Goal: Task Accomplishment & Management: Use online tool/utility

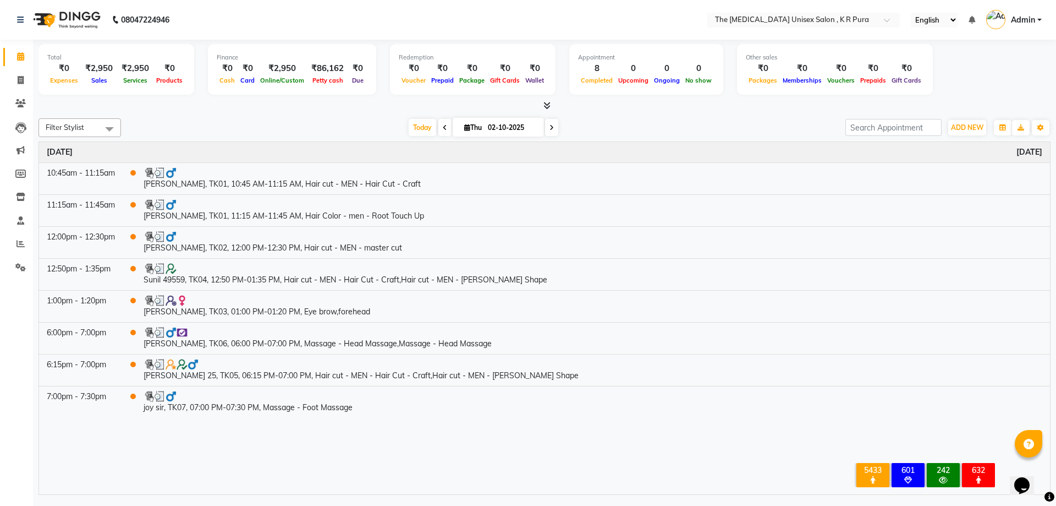
click at [962, 128] on span "ADD NEW" at bounding box center [967, 127] width 32 height 8
click at [914, 161] on link "Add Invoice" at bounding box center [942, 163] width 87 height 14
select select "service"
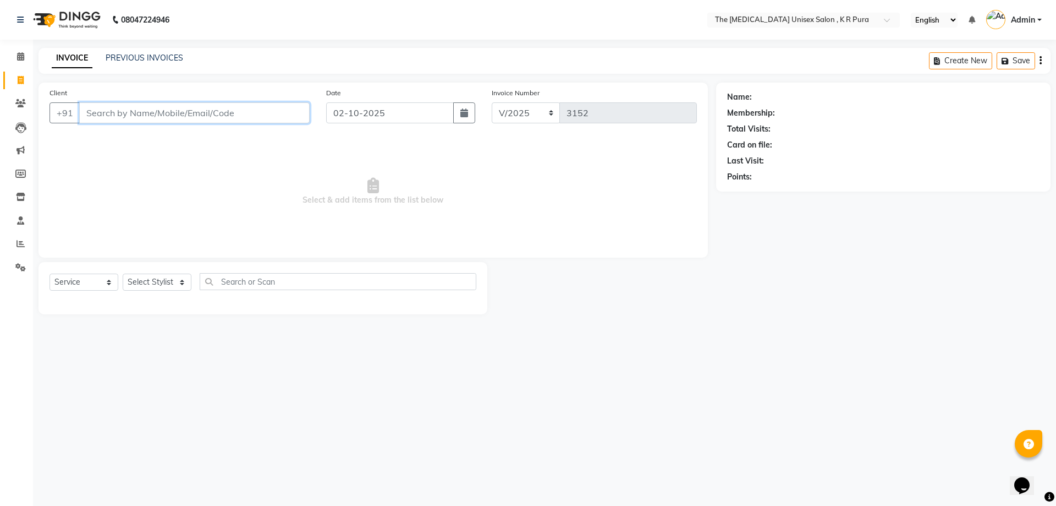
click at [121, 112] on input "Client" at bounding box center [194, 112] width 230 height 21
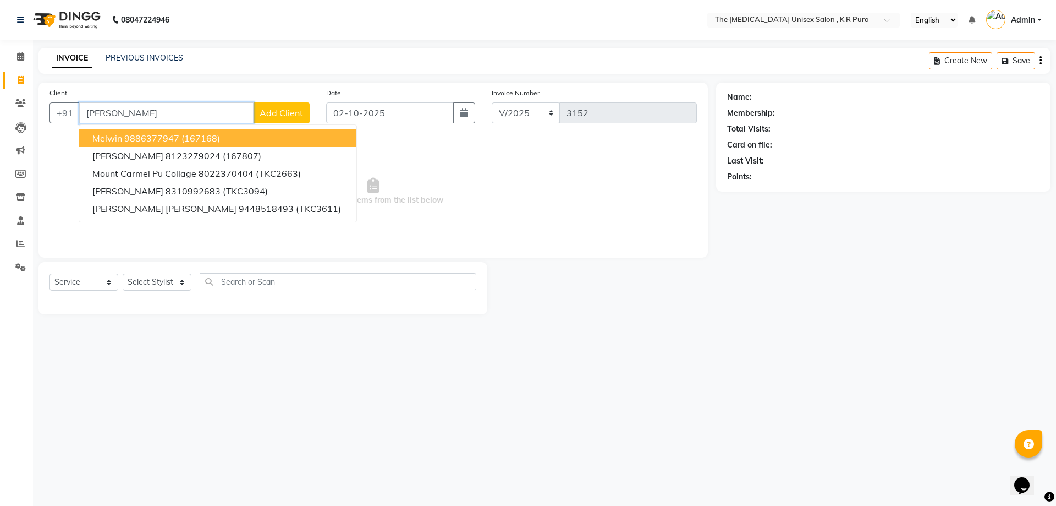
click at [173, 141] on ngb-highlight "9886377947" at bounding box center [151, 138] width 55 height 11
type input "9886377947"
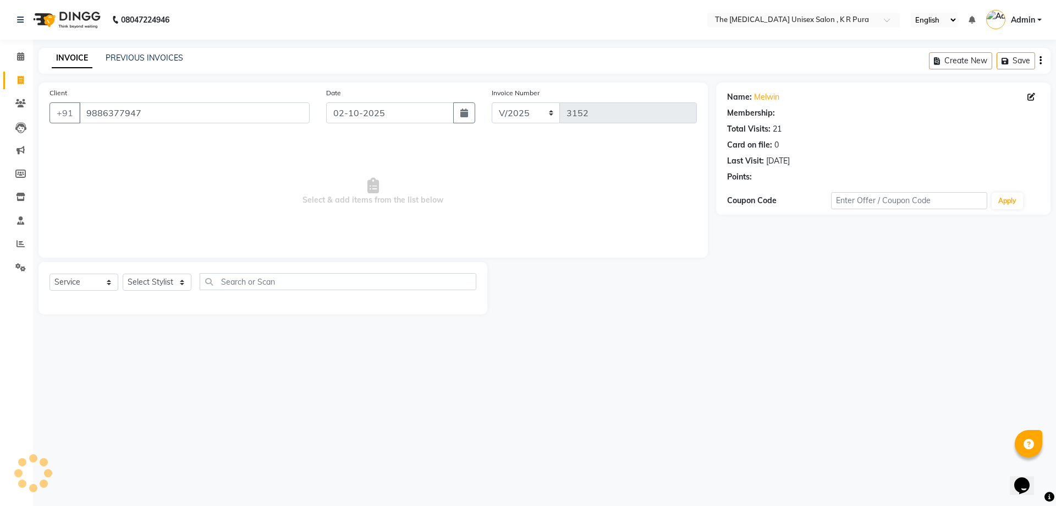
select select "1: Object"
click at [174, 284] on select "Select Stylist [PERSON_NAME] [PERSON_NAME] [PERSON_NAME] [PERSON_NAME]" at bounding box center [157, 281] width 69 height 17
select select "88538"
click at [123, 273] on select "Select Stylist [PERSON_NAME] [PERSON_NAME] [PERSON_NAME] [PERSON_NAME]" at bounding box center [157, 281] width 69 height 17
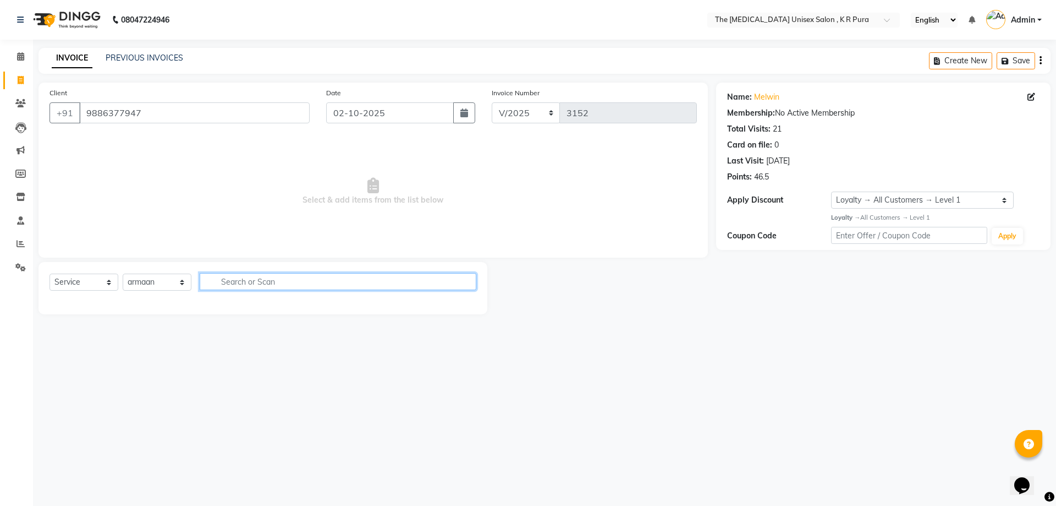
click at [273, 278] on input "text" at bounding box center [338, 281] width 277 height 17
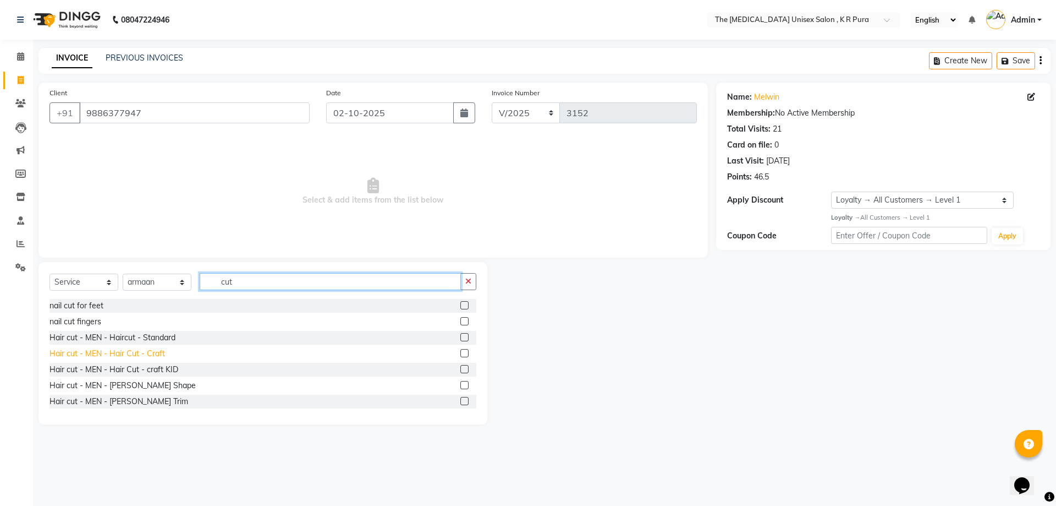
type input "cut"
click at [150, 355] on div "Hair cut - MEN - Hair Cut - Craft" at bounding box center [108, 354] width 116 height 12
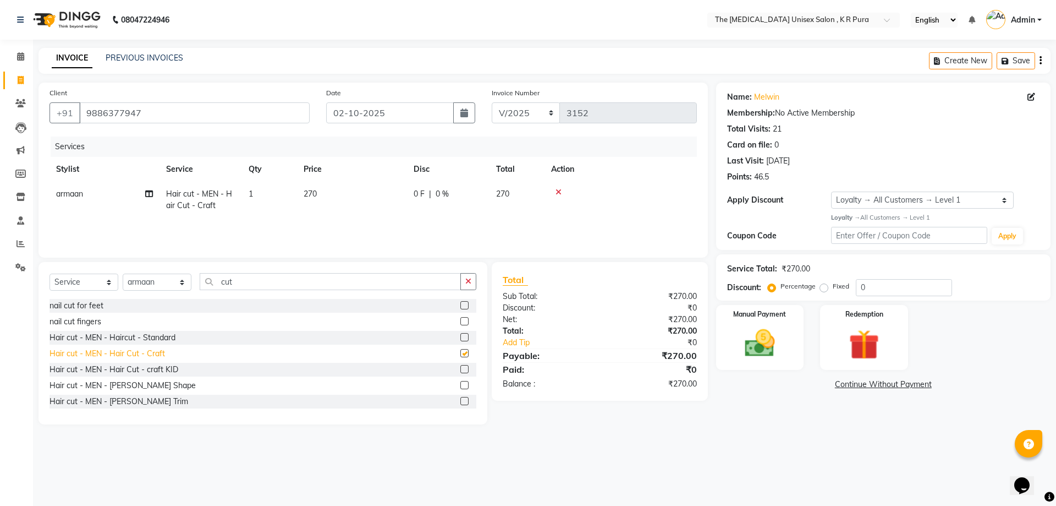
checkbox input "false"
click at [747, 342] on img at bounding box center [759, 343] width 51 height 36
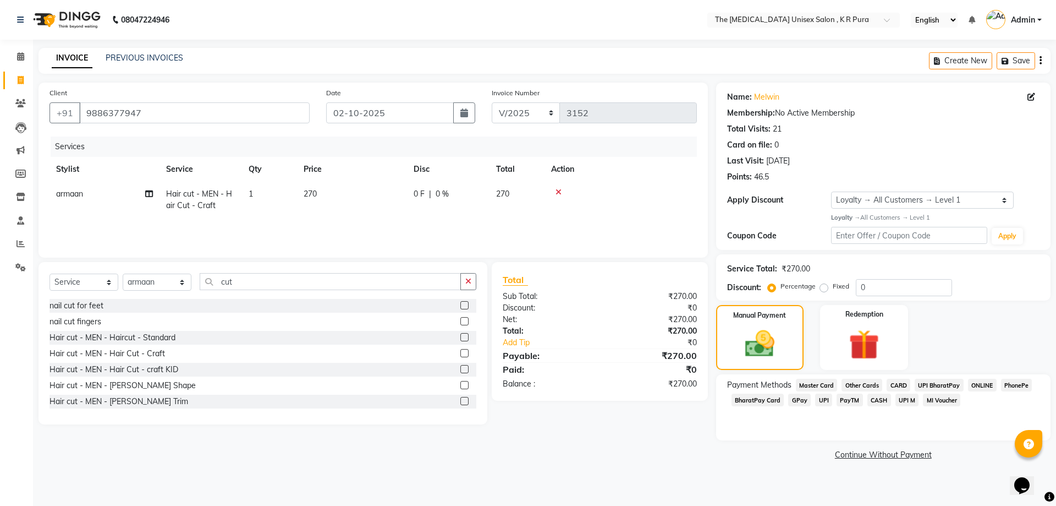
click at [793, 400] on span "GPay" at bounding box center [799, 399] width 23 height 13
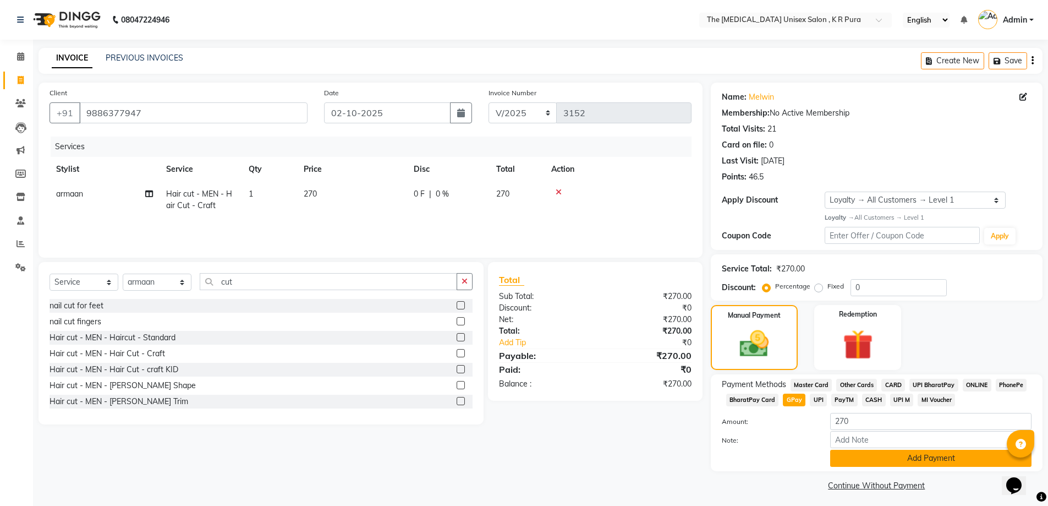
click at [902, 452] on button "Add Payment" at bounding box center [930, 457] width 201 height 17
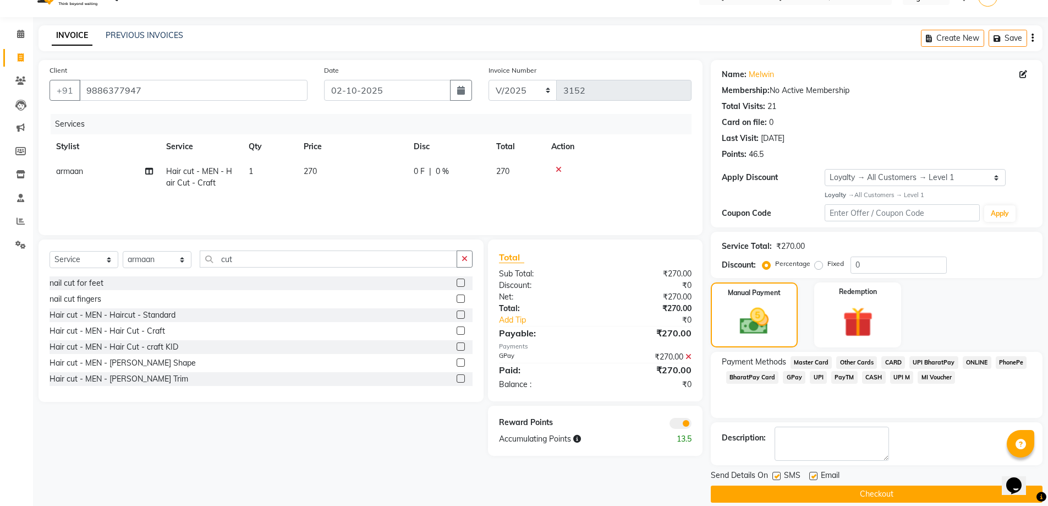
scroll to position [36, 0]
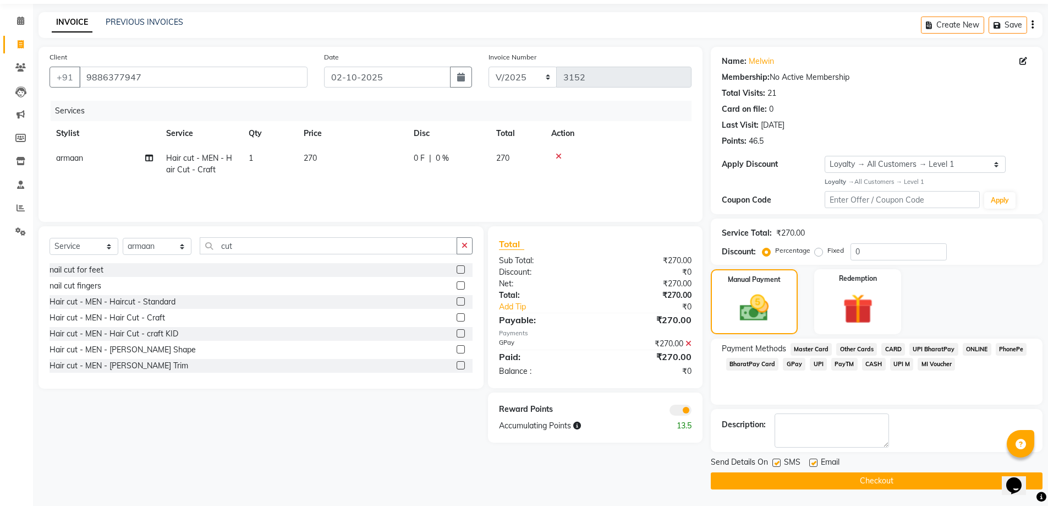
click at [901, 482] on button "Checkout" at bounding box center [877, 480] width 332 height 17
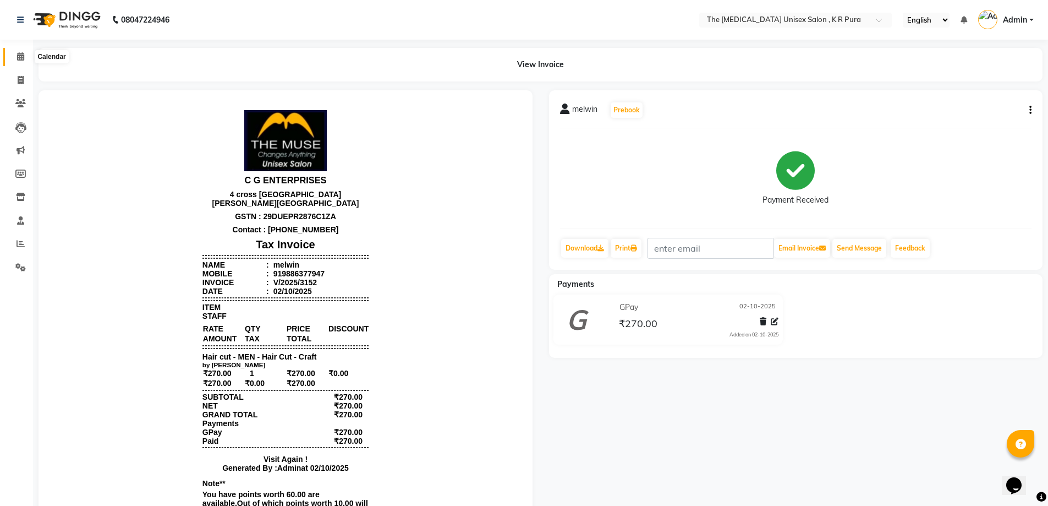
click at [23, 57] on icon at bounding box center [20, 56] width 7 height 8
